Goal: Task Accomplishment & Management: Use online tool/utility

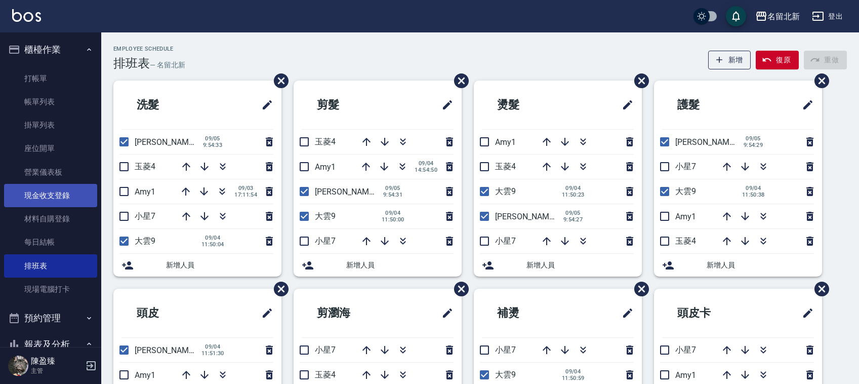
scroll to position [4, 0]
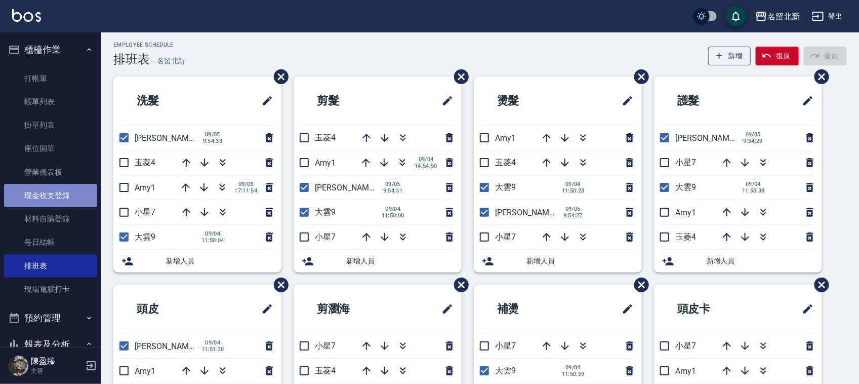
click at [85, 192] on link "現金收支登錄" at bounding box center [50, 195] width 93 height 23
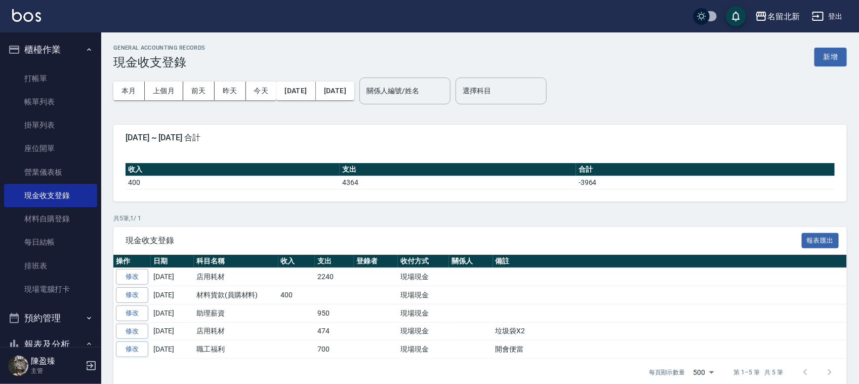
click at [829, 52] on button "新增" at bounding box center [831, 57] width 32 height 19
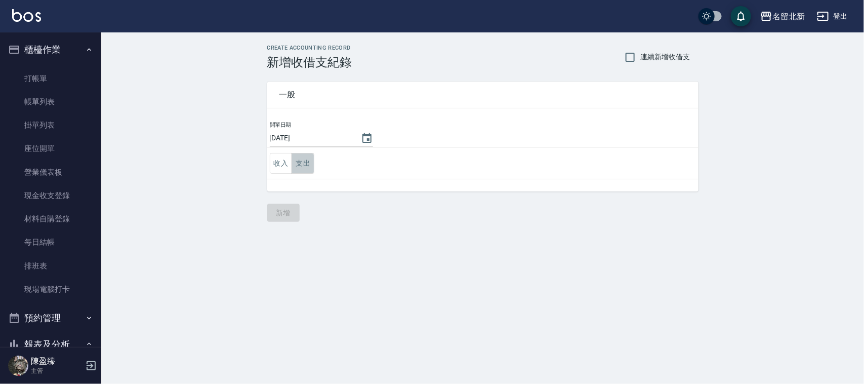
click at [299, 154] on button "支出" at bounding box center [303, 163] width 23 height 21
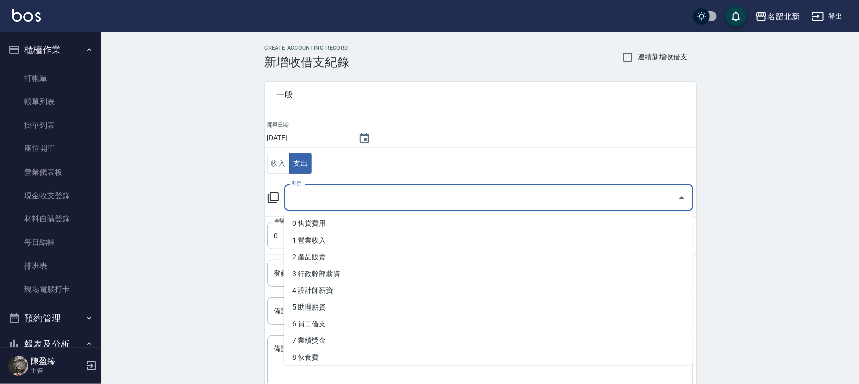
click at [314, 200] on input "科目" at bounding box center [481, 198] width 385 height 18
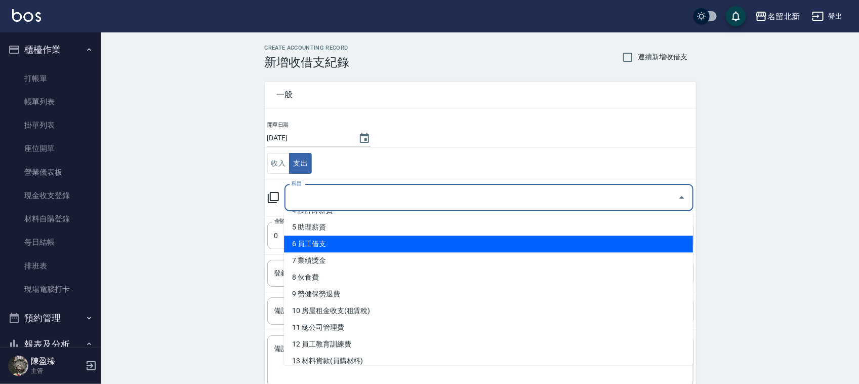
scroll to position [190, 0]
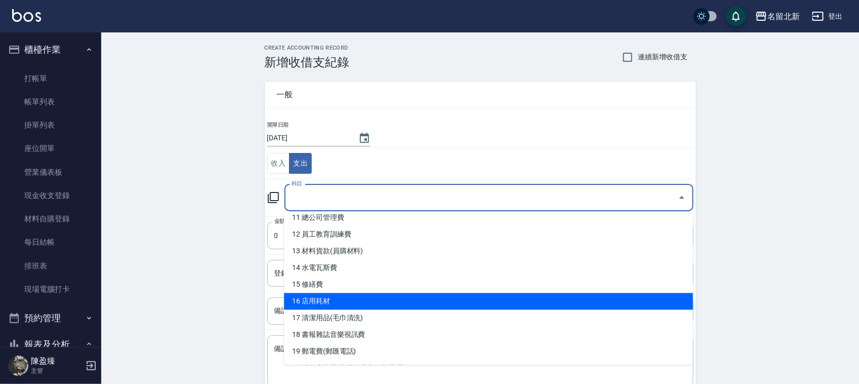
click at [381, 301] on li "16 店用耗材" at bounding box center [488, 301] width 409 height 17
type input "16 店用耗材"
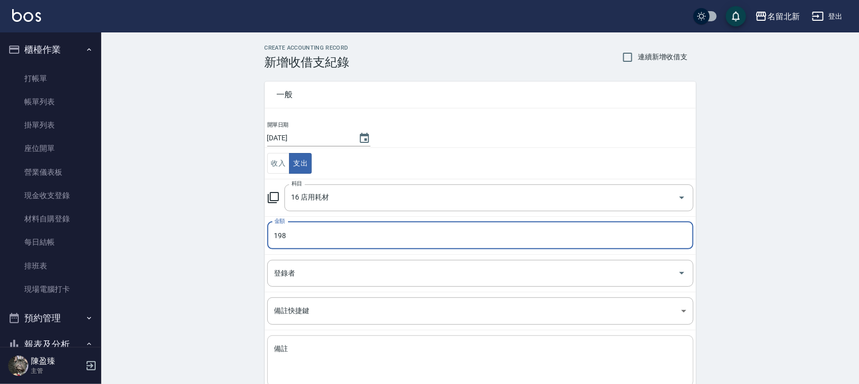
type input "198"
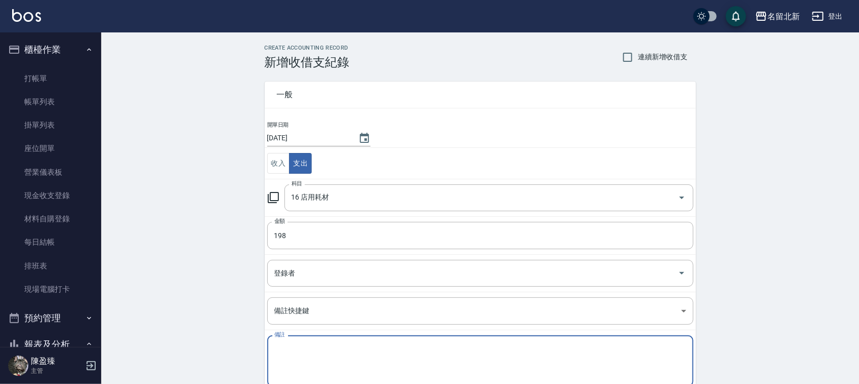
click at [314, 369] on textarea "備註" at bounding box center [480, 361] width 412 height 34
type textarea "2"
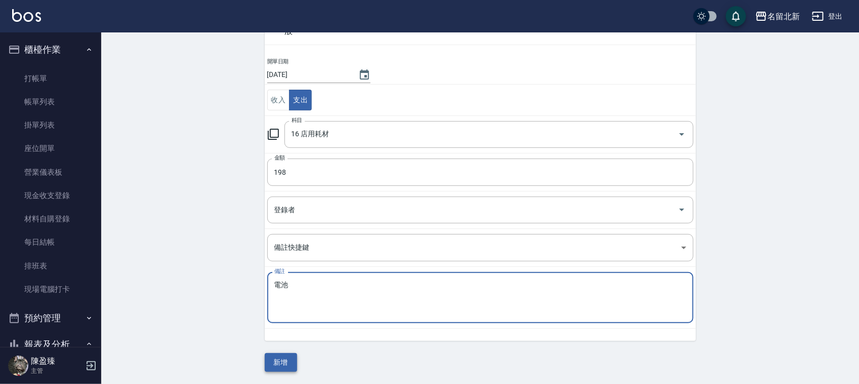
type textarea "電池"
click at [283, 360] on button "新增" at bounding box center [281, 362] width 32 height 19
